Goal: Transaction & Acquisition: Purchase product/service

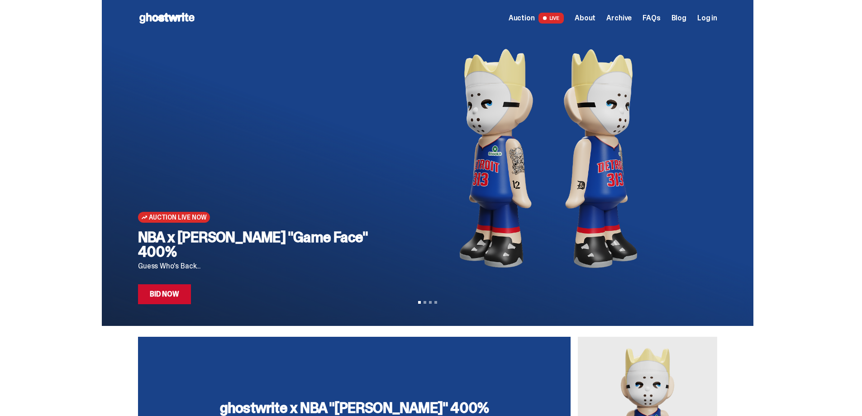
click at [530, 20] on span "Auction" at bounding box center [522, 17] width 26 height 7
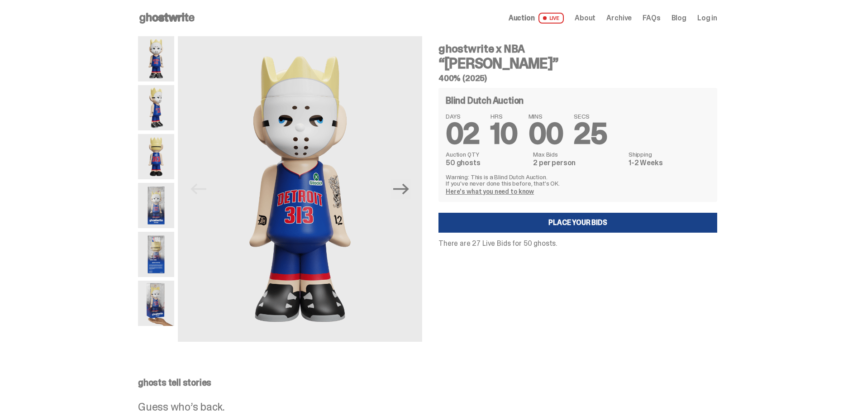
drag, startPoint x: 443, startPoint y: 48, endPoint x: 529, endPoint y: 56, distance: 86.4
click at [529, 56] on div "ghostwrite x NBA “Eminem” 400% (2025)" at bounding box center [578, 62] width 279 height 39
copy div "ghostwrite x NBA “[PERSON_NAME]”"
click at [626, 324] on div "ghostwrite x NBA “[PERSON_NAME]” 400% (2025) Blind Dutch Auction DAYS 02 HRS 09…" at bounding box center [573, 189] width 290 height 306
drag, startPoint x: 508, startPoint y: 61, endPoint x: 440, endPoint y: 51, distance: 68.6
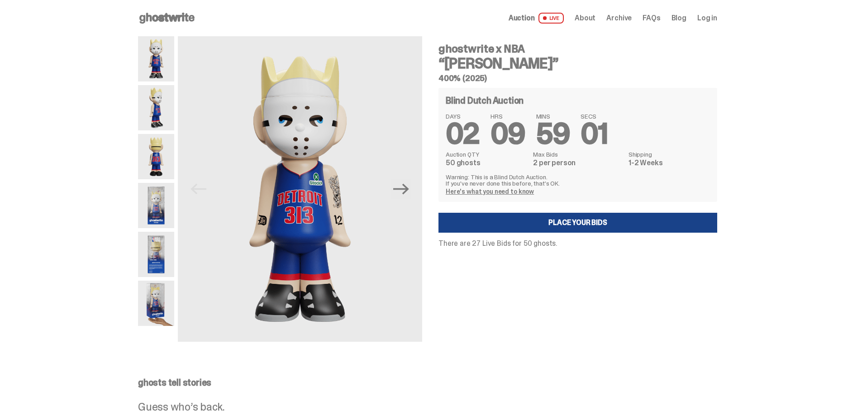
click at [440, 51] on div "ghostwrite x NBA “[PERSON_NAME]” 400% (2025) Blind Dutch Auction DAYS 02 HRS 09…" at bounding box center [573, 189] width 290 height 306
copy div "ghostwrite x NBA “[PERSON_NAME]”"
click at [409, 196] on icon "Next" at bounding box center [401, 189] width 16 height 16
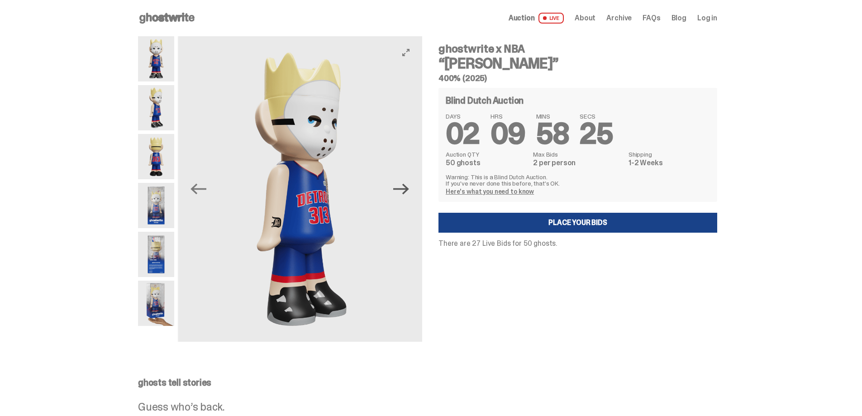
click at [409, 196] on icon "Next" at bounding box center [401, 189] width 16 height 16
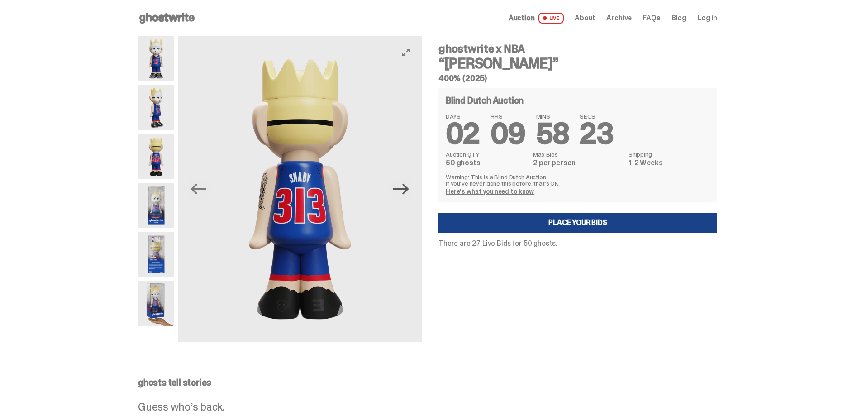
click at [409, 195] on icon "Next" at bounding box center [401, 189] width 16 height 16
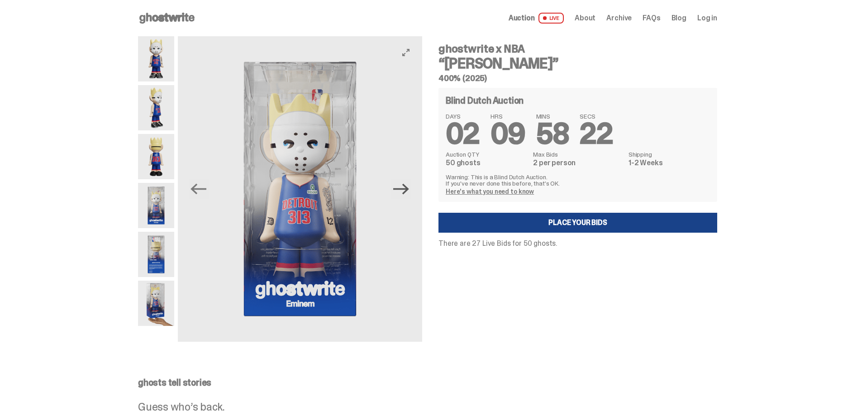
click at [409, 195] on icon "Next" at bounding box center [401, 189] width 16 height 16
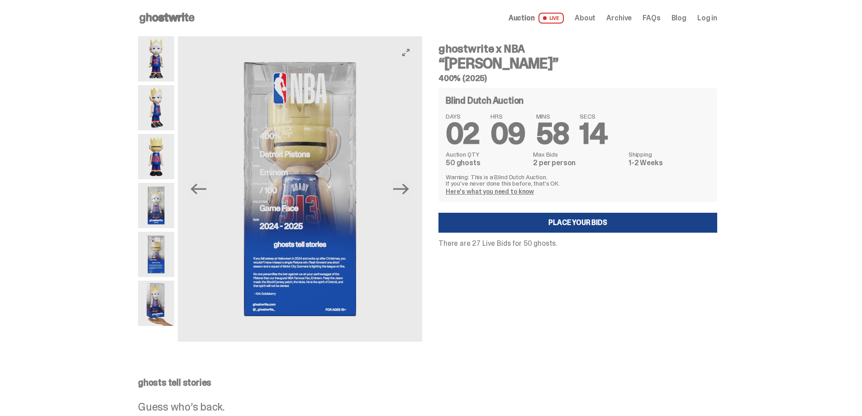
click at [283, 183] on img at bounding box center [300, 189] width 244 height 306
click at [413, 62] on img at bounding box center [300, 189] width 244 height 306
click at [410, 53] on icon "View full-screen" at bounding box center [405, 52] width 7 height 7
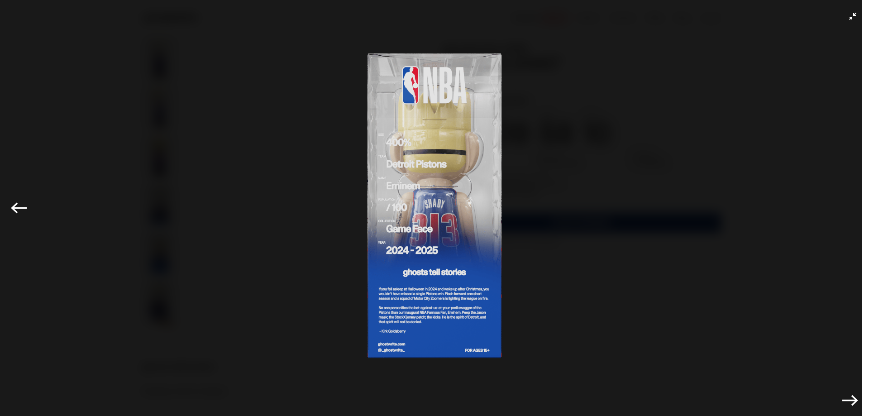
click at [420, 236] on img at bounding box center [435, 206] width 824 height 366
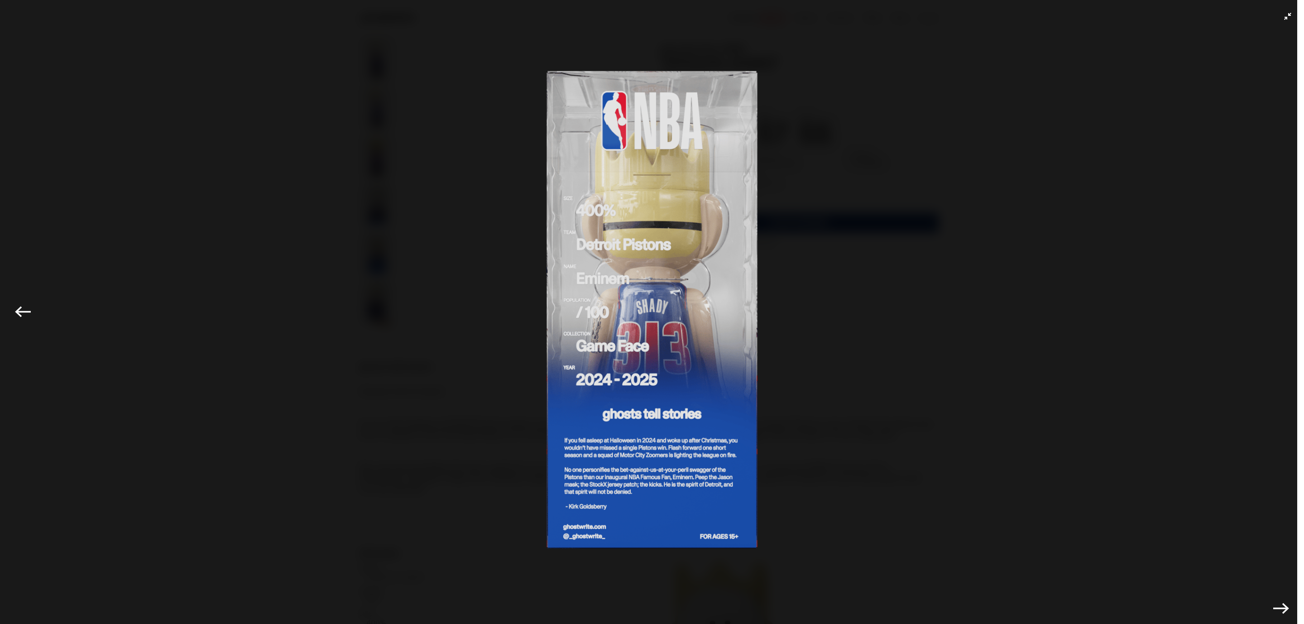
click at [862, 15] on icon "Exit full-screen" at bounding box center [1287, 16] width 7 height 7
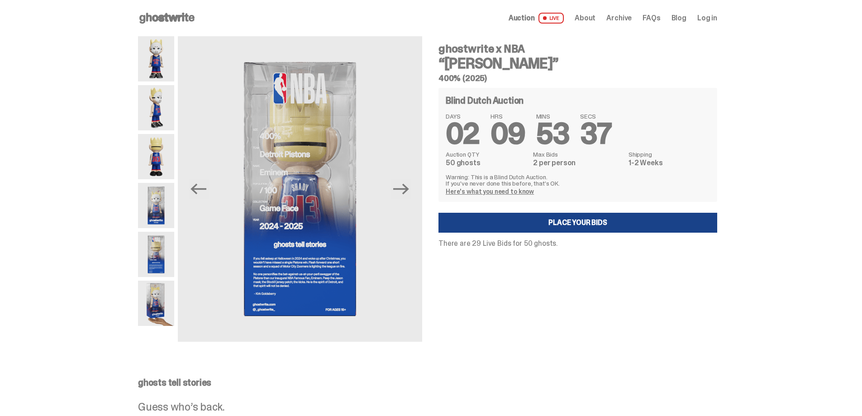
click at [588, 330] on div "ghostwrite x NBA “[PERSON_NAME]” 400% (2025) Blind Dutch Auction DAYS 02 HRS 09…" at bounding box center [573, 189] width 290 height 306
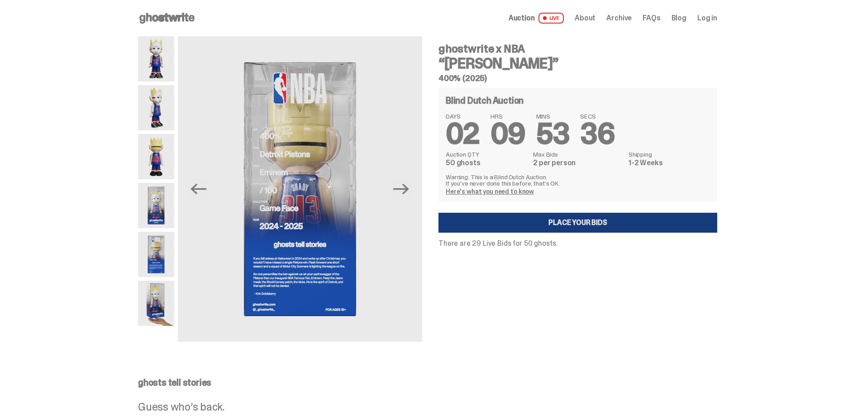
click at [593, 223] on link "Place your Bids" at bounding box center [578, 223] width 279 height 20
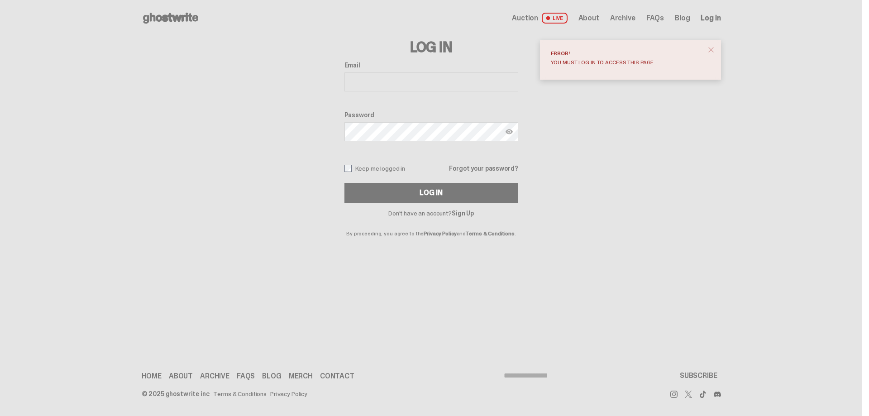
click at [711, 49] on span "close" at bounding box center [711, 49] width 9 height 9
click at [713, 19] on span "Log in" at bounding box center [711, 17] width 20 height 7
click at [420, 90] on input "Email" at bounding box center [432, 81] width 174 height 19
type input "**********"
click at [463, 213] on link "Sign Up" at bounding box center [463, 213] width 22 height 8
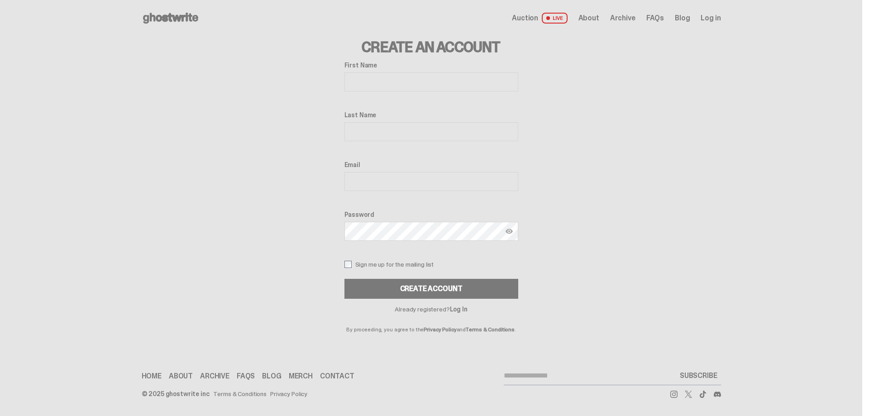
click at [393, 77] on input "First Name" at bounding box center [432, 81] width 174 height 19
type input "****"
type input "**********"
click at [380, 265] on label "Sign me up for the mailing list" at bounding box center [432, 264] width 174 height 7
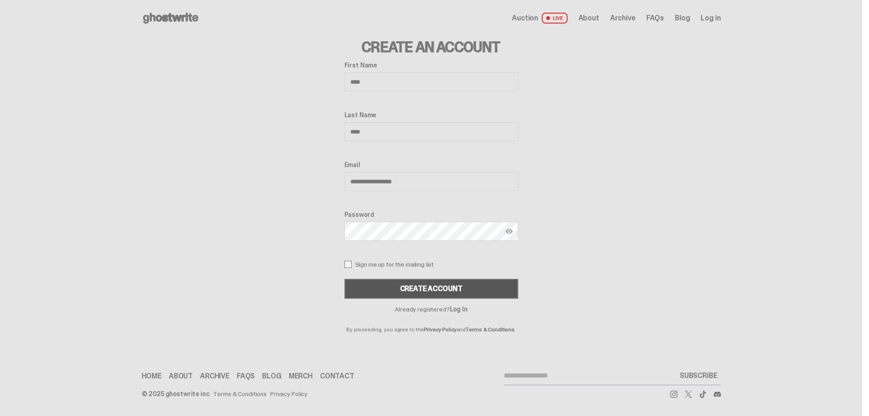
click at [434, 294] on button "Create Account" at bounding box center [432, 289] width 174 height 20
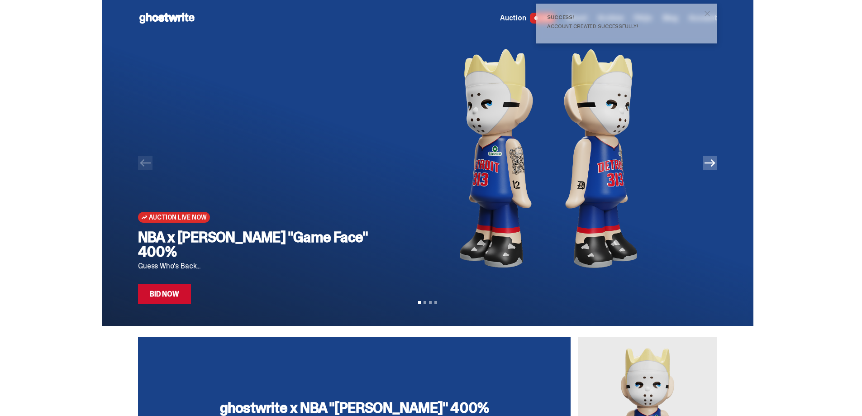
click at [184, 294] on link "Bid Now" at bounding box center [164, 294] width 53 height 20
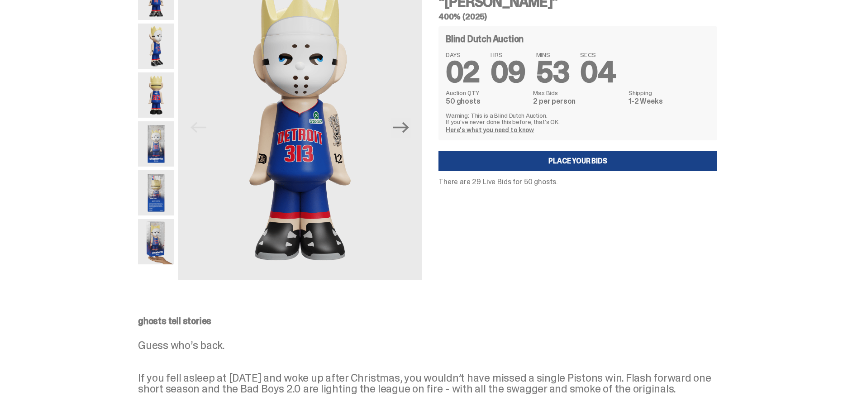
scroll to position [45, 0]
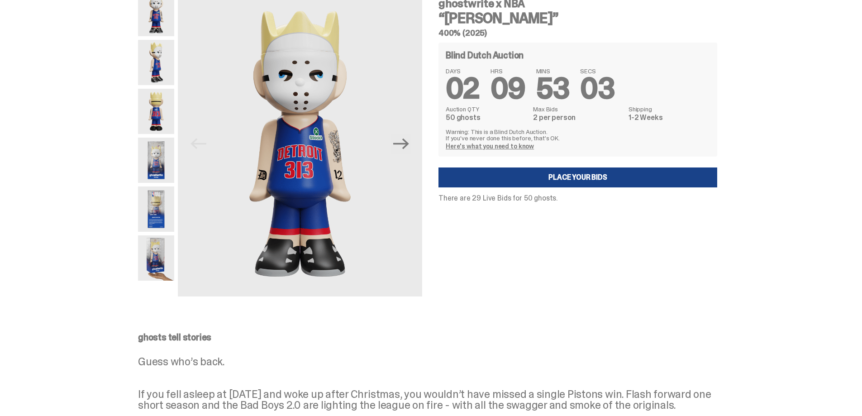
click at [158, 262] on img at bounding box center [156, 257] width 36 height 45
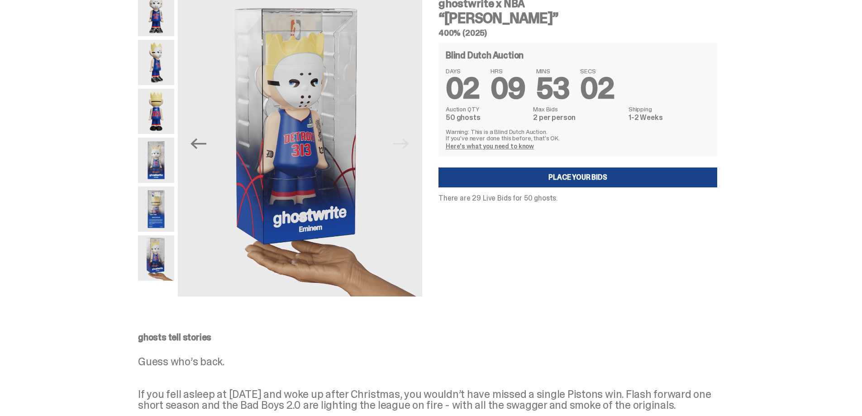
click at [167, 223] on img at bounding box center [156, 209] width 36 height 45
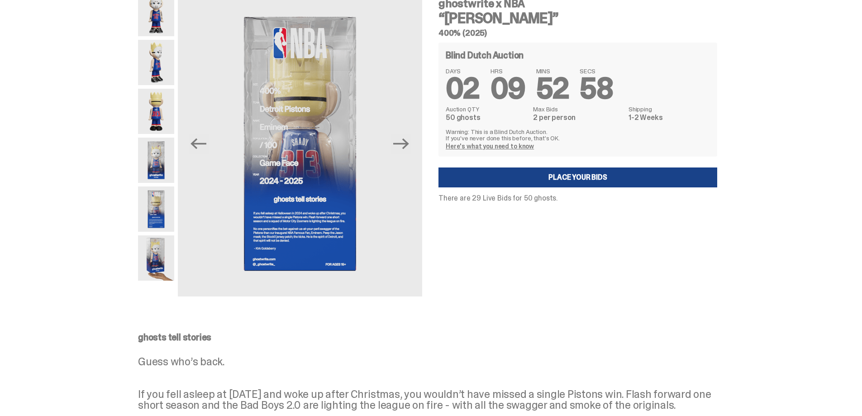
click at [163, 164] on img at bounding box center [156, 160] width 36 height 45
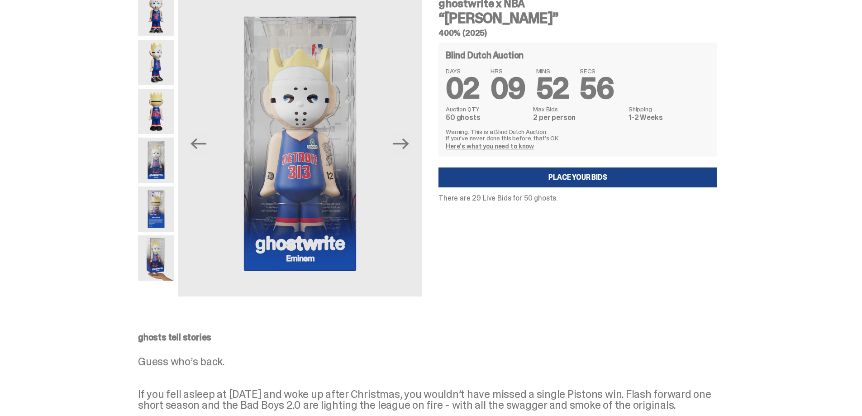
click at [172, 121] on img at bounding box center [156, 111] width 36 height 45
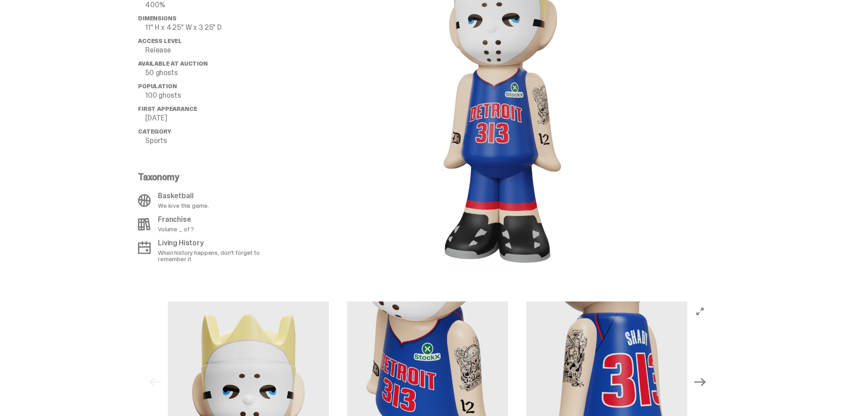
scroll to position [453, 0]
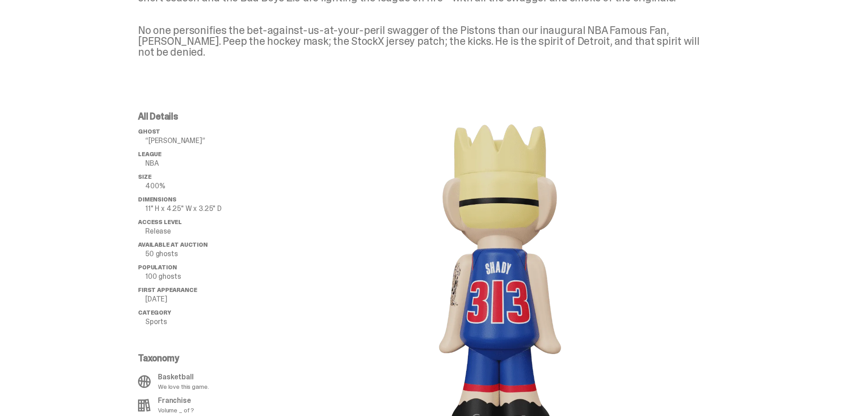
click at [43, 221] on div "All Details ghost “Eminem” League NBA Size 400% Dimensions 11" H x 4.25" W x 3.…" at bounding box center [428, 281] width 856 height 382
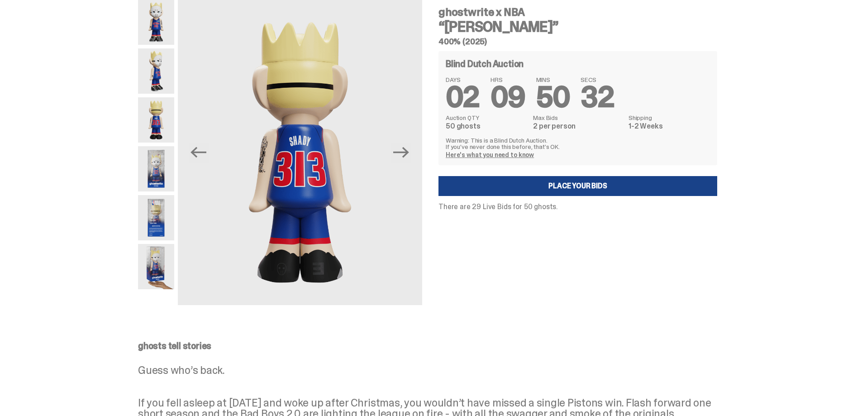
scroll to position [0, 0]
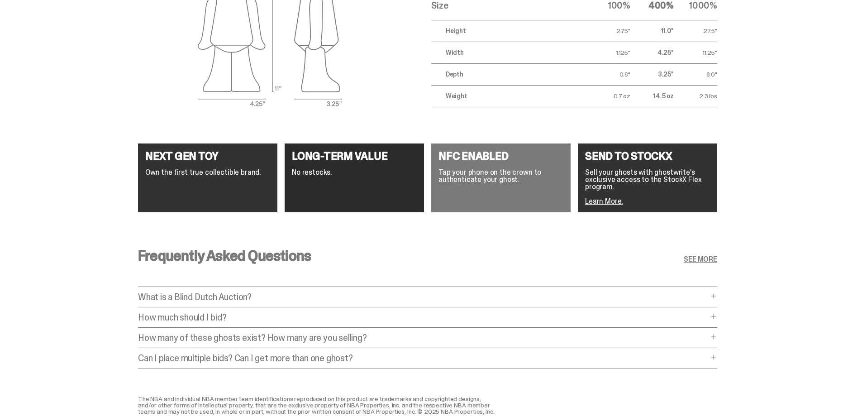
scroll to position [1222, 0]
click at [258, 292] on p "What is a Blind Dutch Auction?" at bounding box center [423, 296] width 570 height 9
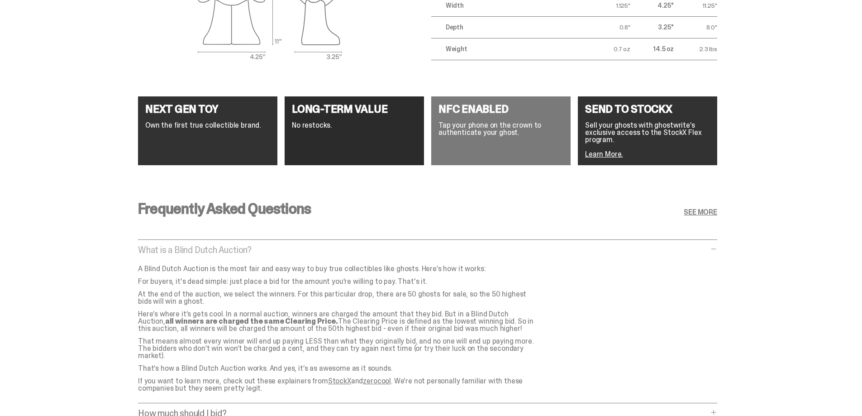
scroll to position [1313, 0]
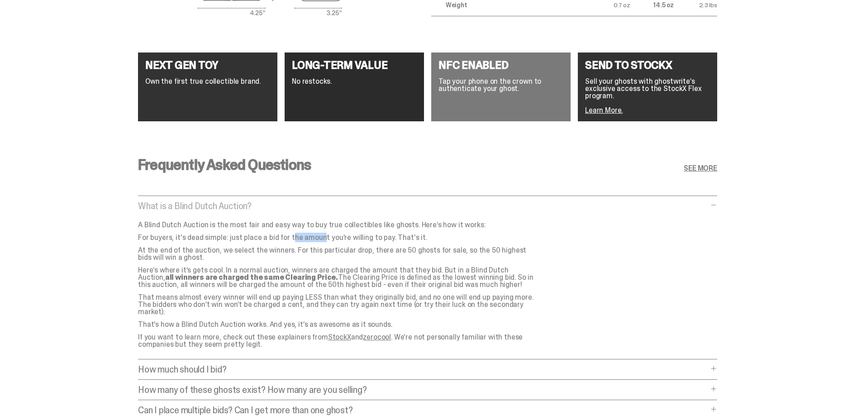
drag, startPoint x: 265, startPoint y: 236, endPoint x: 287, endPoint y: 237, distance: 21.7
click at [287, 237] on p "For buyers, it's dead simple: just place a bid for the amount you’re willing to…" at bounding box center [337, 237] width 398 height 7
drag, startPoint x: 242, startPoint y: 239, endPoint x: 385, endPoint y: 236, distance: 142.6
click at [385, 236] on p "For buyers, it's dead simple: just place a bid for the amount you’re willing to…" at bounding box center [337, 237] width 398 height 7
copy p "place a bid for the amount you’re willing to pay"
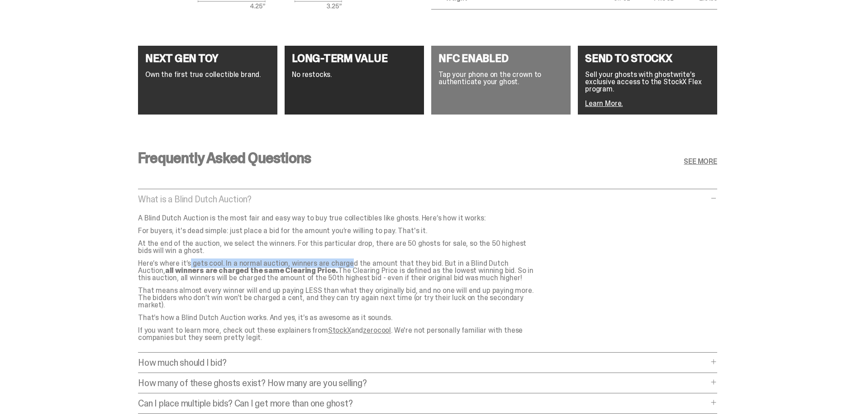
drag, startPoint x: 168, startPoint y: 263, endPoint x: 320, endPoint y: 265, distance: 151.2
click at [320, 265] on p "Here’s where it’s gets cool. In a normal auction, winners are charged the amoun…" at bounding box center [337, 271] width 398 height 22
click at [363, 265] on p "Here’s where it’s gets cool. In a normal auction, winners are charged the amoun…" at bounding box center [337, 271] width 398 height 22
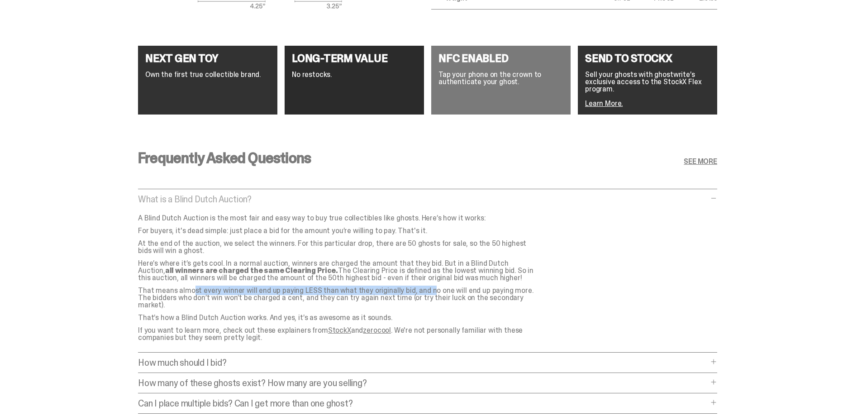
drag, startPoint x: 164, startPoint y: 290, endPoint x: 397, endPoint y: 292, distance: 233.2
click at [397, 292] on p "That means almost every winner will end up paying LESS than what they originall…" at bounding box center [337, 298] width 398 height 22
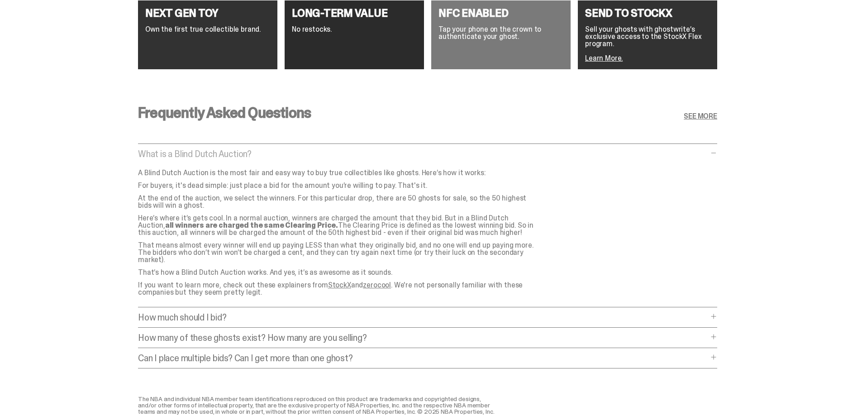
click at [278, 314] on p "How much should I bid?" at bounding box center [423, 317] width 570 height 9
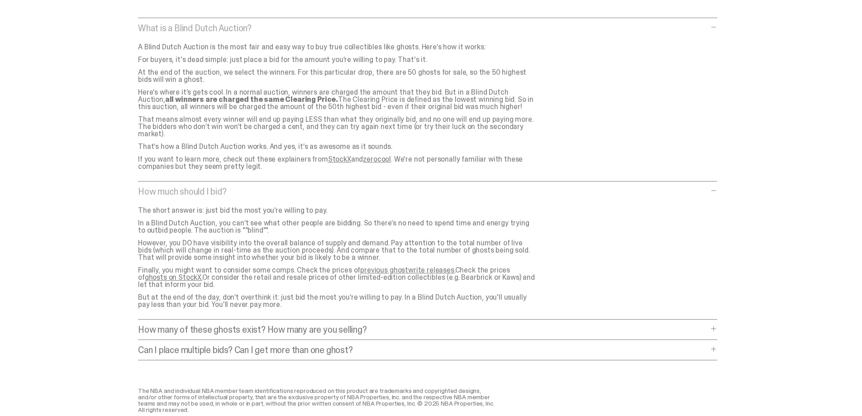
scroll to position [1494, 0]
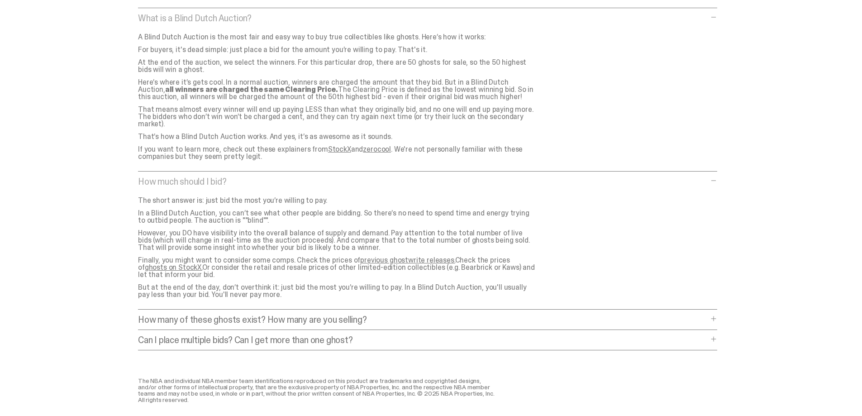
click at [524, 91] on p "Here’s where it’s gets cool. In a normal auction, winners are charged the amoun…" at bounding box center [337, 90] width 398 height 22
drag, startPoint x: 433, startPoint y: 80, endPoint x: 522, endPoint y: 96, distance: 90.2
click at [522, 96] on p "Here’s where it’s gets cool. In a normal auction, winners are charged the amoun…" at bounding box center [337, 90] width 398 height 22
copy p "But in a Blind Dutch Auction, all winners are charged the same Clearing Price. …"
click at [202, 263] on link "ghosts on StockX." at bounding box center [173, 268] width 57 height 10
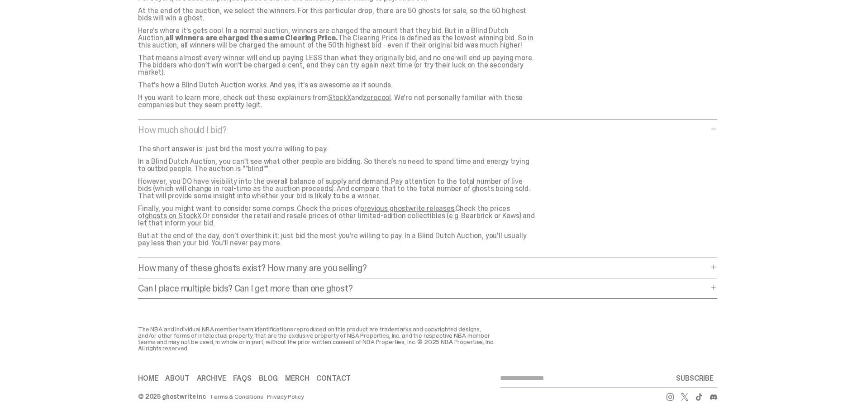
scroll to position [1547, 0]
click at [216, 282] on p "Can I place multiple bids? Can I get more than one ghost?" at bounding box center [423, 286] width 570 height 9
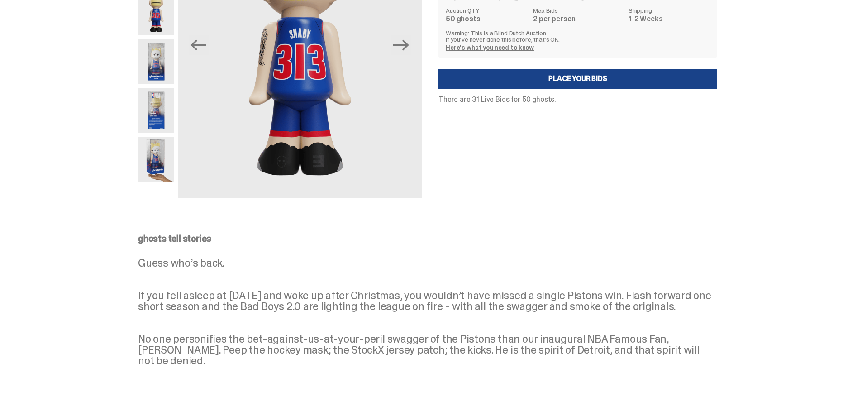
scroll to position [0, 0]
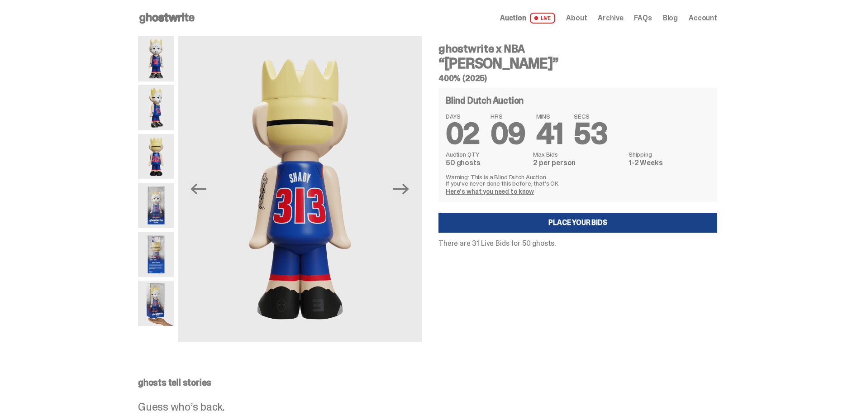
click at [711, 16] on span "Account" at bounding box center [703, 17] width 29 height 7
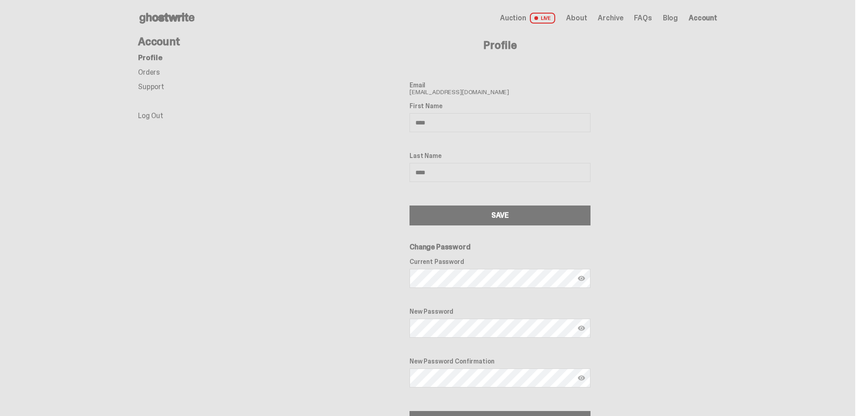
click at [527, 20] on span "Auction" at bounding box center [513, 17] width 26 height 7
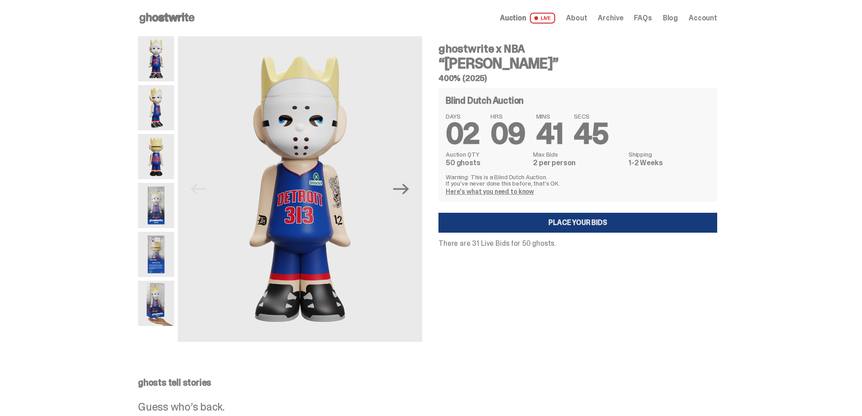
click at [582, 219] on link "Place your Bids" at bounding box center [578, 223] width 279 height 20
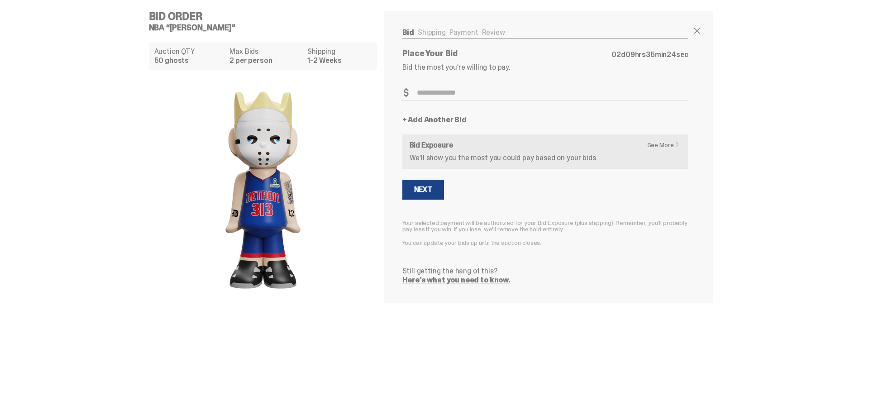
click at [475, 120] on div "+ Add Another Bid" at bounding box center [545, 119] width 286 height 7
